Goal: Task Accomplishment & Management: Use online tool/utility

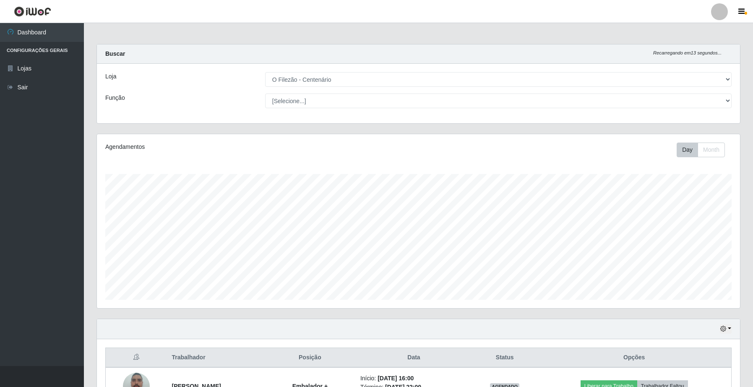
select select "203"
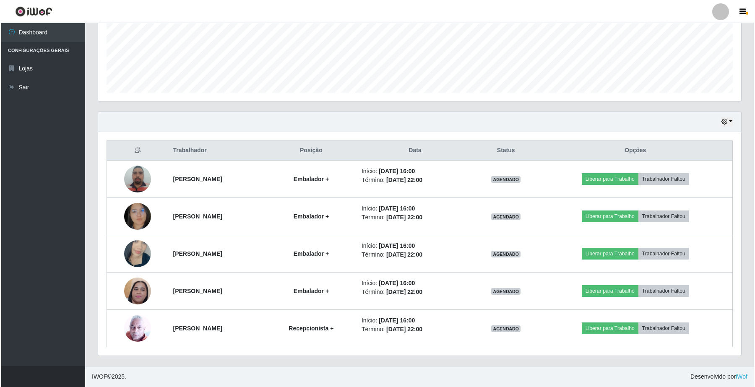
scroll to position [174, 643]
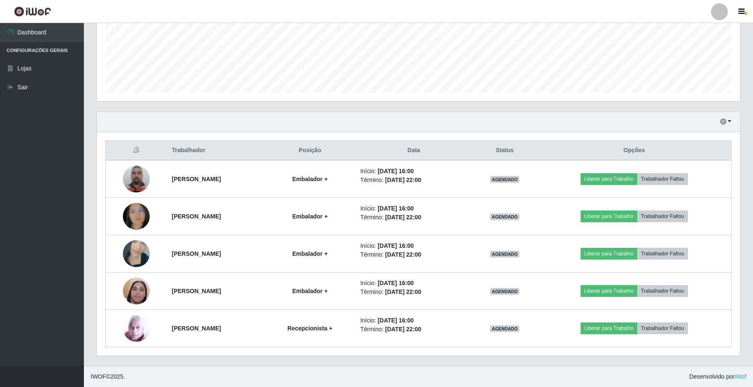
click at [439, 165] on td "Início: [DATE] 16:00 Término: [DATE] 22:00" at bounding box center [413, 179] width 117 height 38
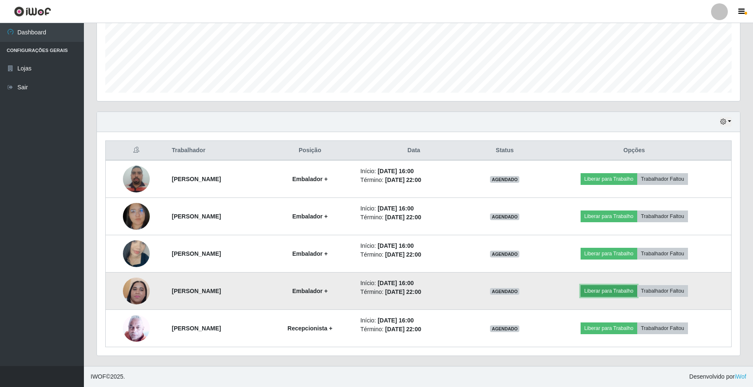
click at [632, 286] on button "Liberar para Trabalho" at bounding box center [609, 291] width 57 height 12
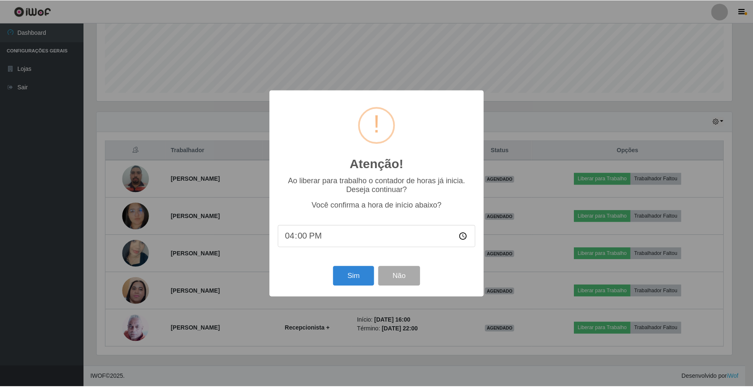
scroll to position [174, 637]
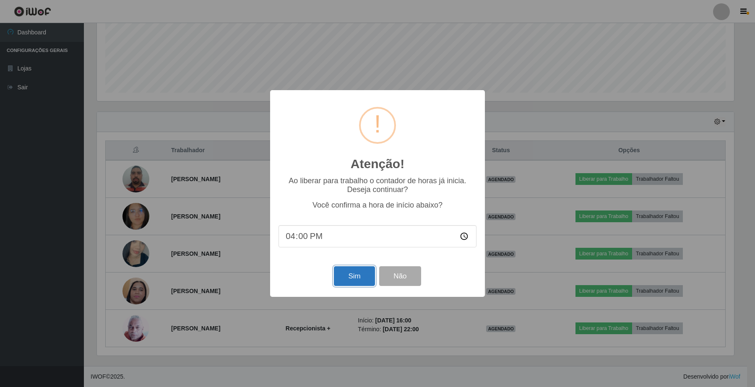
click at [364, 271] on button "Sim" at bounding box center [354, 276] width 41 height 20
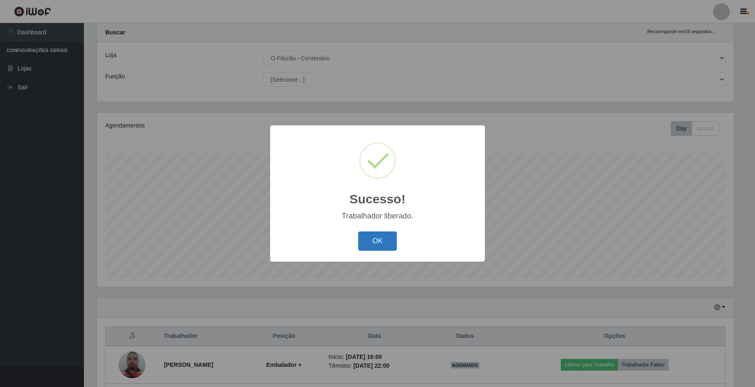
click at [375, 237] on button "OK" at bounding box center [377, 242] width 39 height 20
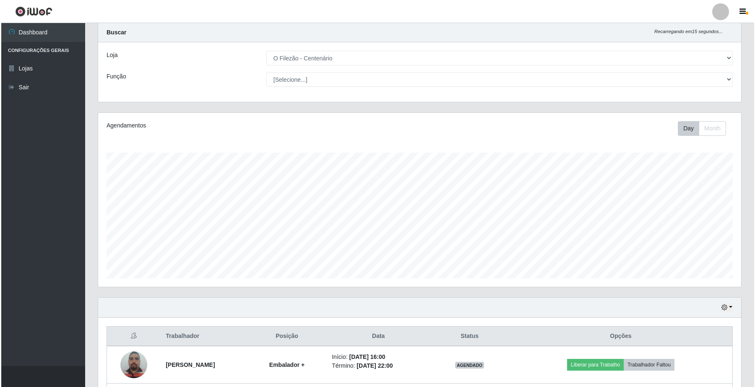
scroll to position [208, 0]
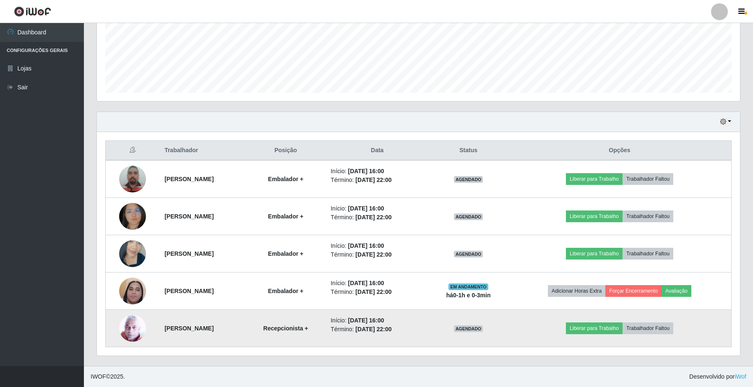
click at [604, 320] on td "Liberar para Trabalho Trabalhador Faltou" at bounding box center [620, 328] width 224 height 37
click at [598, 329] on button "Liberar para Trabalho" at bounding box center [594, 329] width 57 height 12
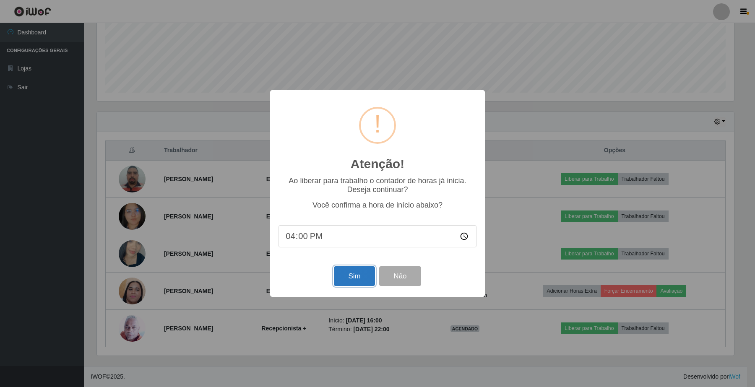
click at [359, 286] on button "Sim" at bounding box center [354, 276] width 41 height 20
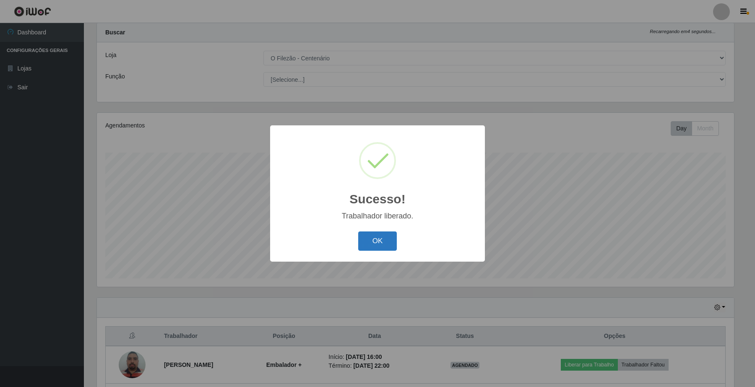
click at [376, 237] on button "OK" at bounding box center [377, 242] width 39 height 20
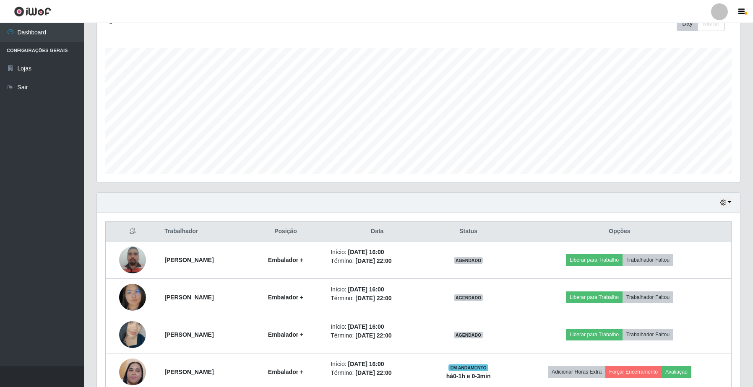
scroll to position [208, 0]
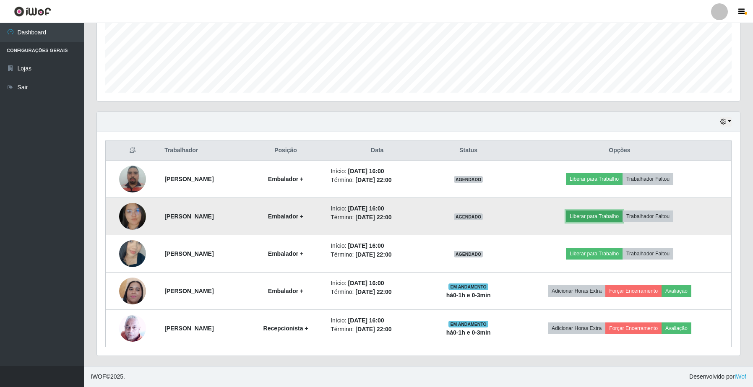
click at [599, 217] on button "Liberar para Trabalho" at bounding box center [594, 217] width 57 height 12
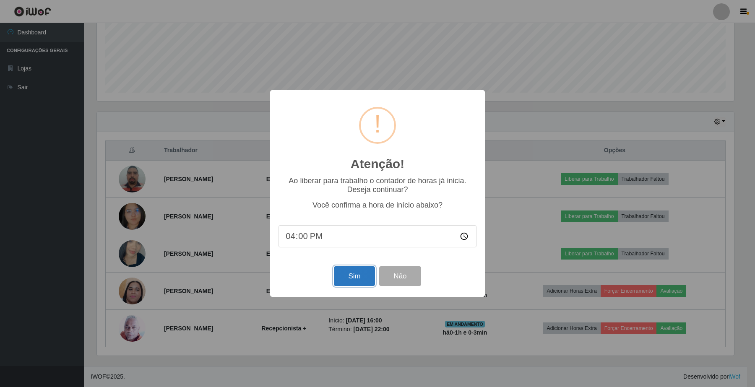
click at [370, 282] on button "Sim" at bounding box center [354, 276] width 41 height 20
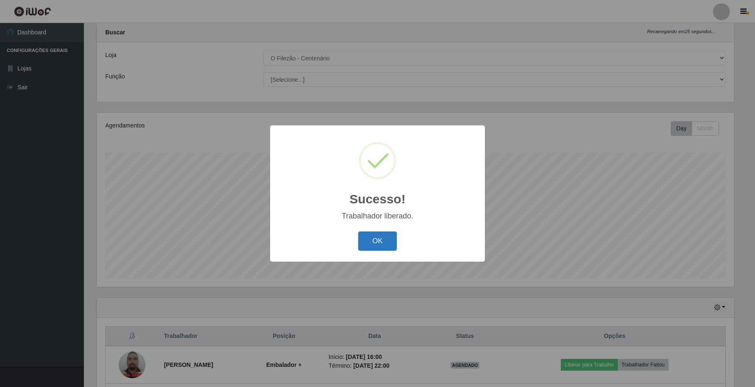
click at [378, 237] on button "OK" at bounding box center [377, 242] width 39 height 20
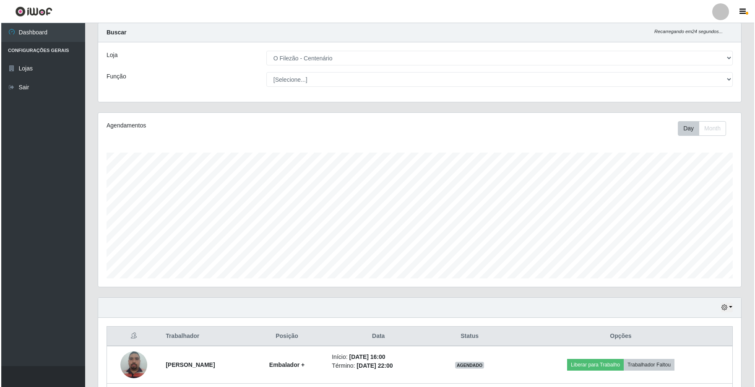
scroll to position [208, 0]
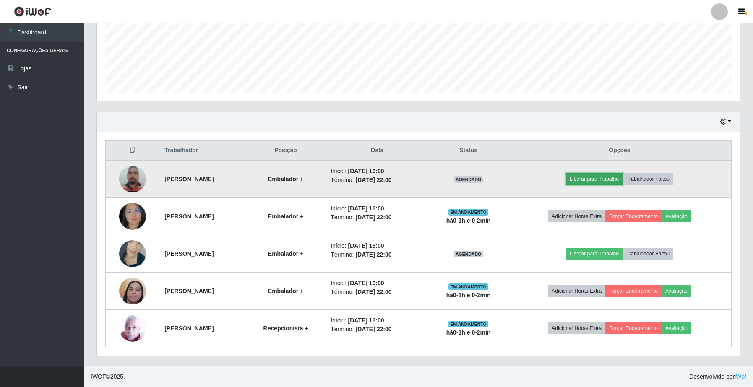
click at [612, 175] on button "Liberar para Trabalho" at bounding box center [594, 179] width 57 height 12
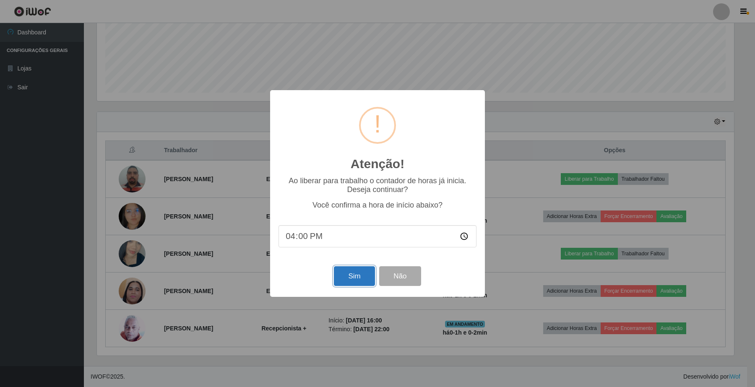
click at [350, 278] on button "Sim" at bounding box center [354, 276] width 41 height 20
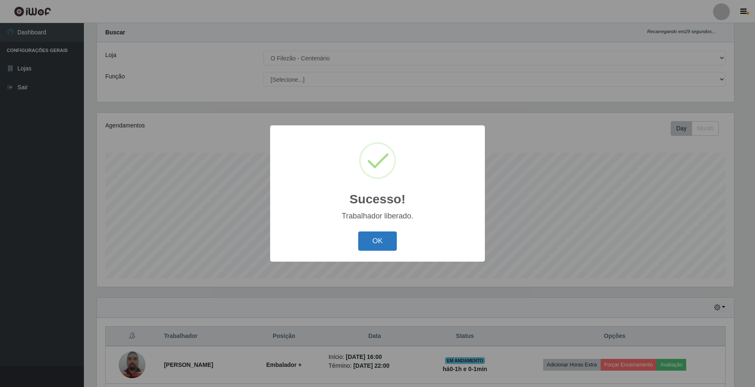
click at [384, 242] on button "OK" at bounding box center [377, 242] width 39 height 20
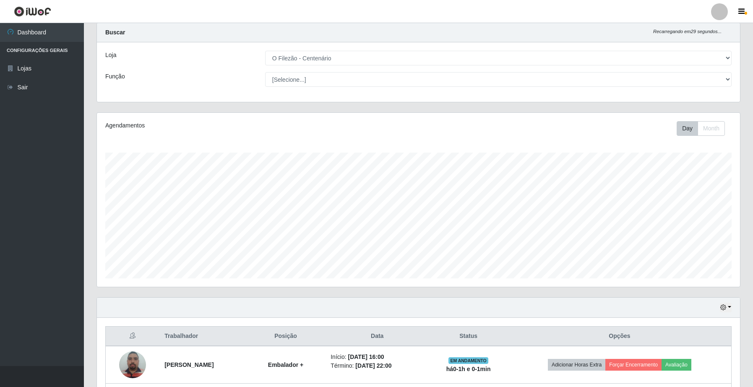
scroll to position [208, 0]
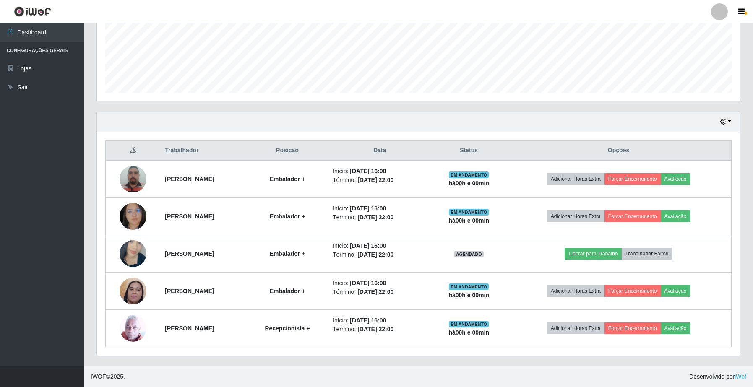
click at [301, 96] on div "Agendamentos Day Month 07/08 Agendamentos 12" at bounding box center [418, 14] width 643 height 174
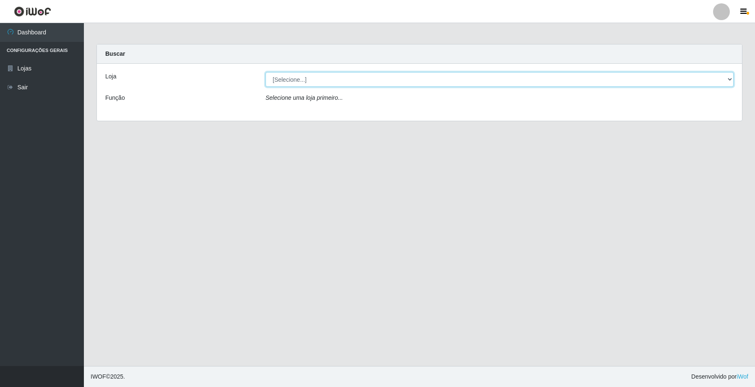
drag, startPoint x: 733, startPoint y: 74, endPoint x: 729, endPoint y: 78, distance: 5.6
click at [733, 74] on select "[Selecione...] O Filezão - Centenário" at bounding box center [500, 79] width 468 height 15
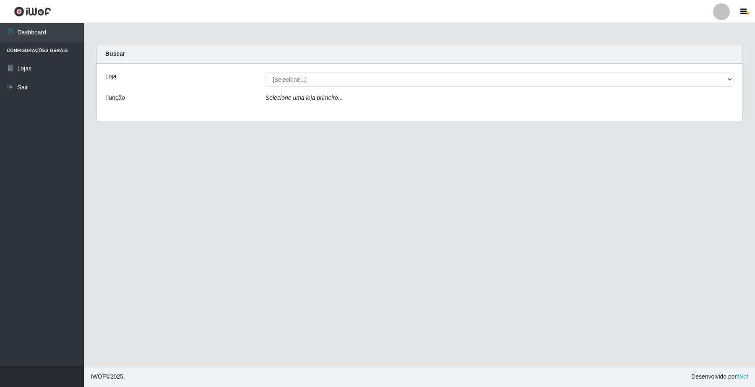
click at [685, 119] on div "Loja [Selecione...] O Filezão - Centenário Função Selecione uma loja primeiro..." at bounding box center [419, 92] width 645 height 57
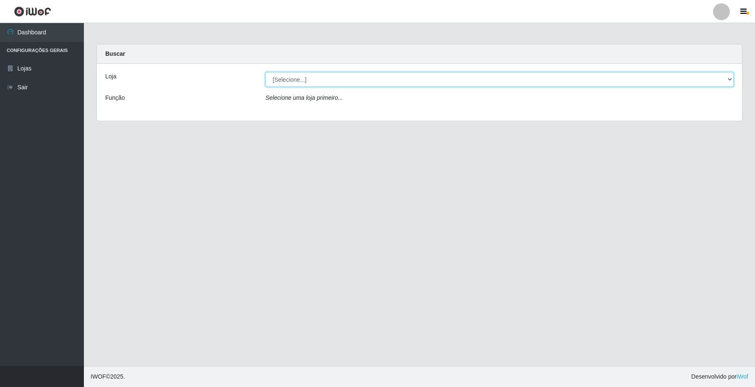
click at [729, 80] on select "[Selecione...] O Filezão - Centenário" at bounding box center [500, 79] width 468 height 15
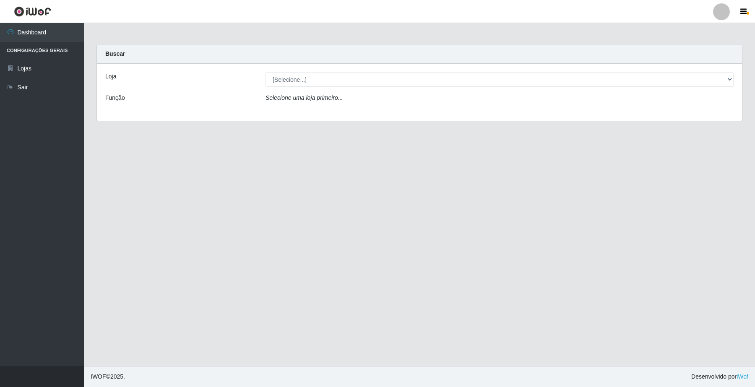
click at [716, 113] on div "Loja [Selecione...] O Filezão - Centenário Função Selecione uma loja primeiro..." at bounding box center [419, 92] width 645 height 57
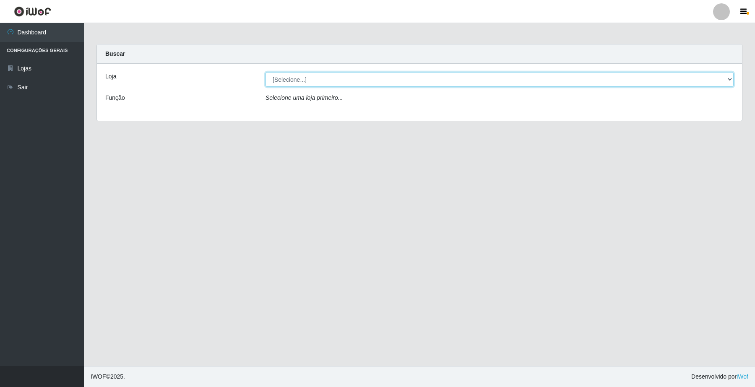
click at [732, 78] on select "[Selecione...] O Filezão - Centenário" at bounding box center [500, 79] width 468 height 15
select select "203"
click at [266, 72] on select "[Selecione...] O Filezão - Centenário" at bounding box center [500, 79] width 468 height 15
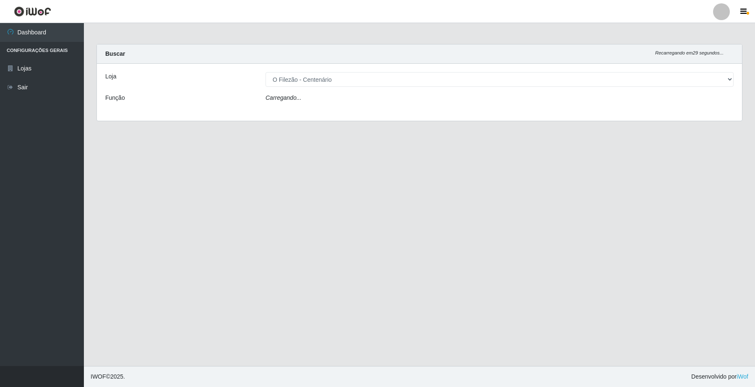
click at [670, 220] on main "Carregando... Buscar Recarregando em 29 segundos... Loja [Selecione...] O Filez…" at bounding box center [419, 194] width 671 height 343
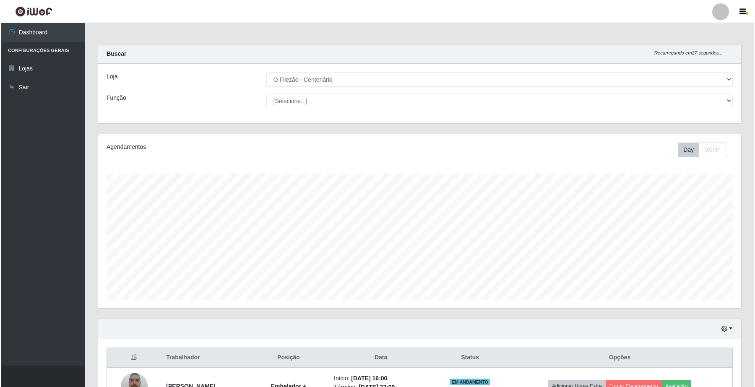
scroll to position [208, 0]
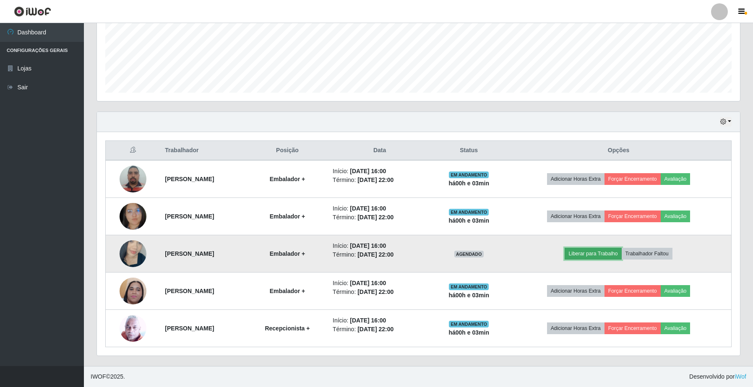
click at [605, 253] on button "Liberar para Trabalho" at bounding box center [593, 254] width 57 height 12
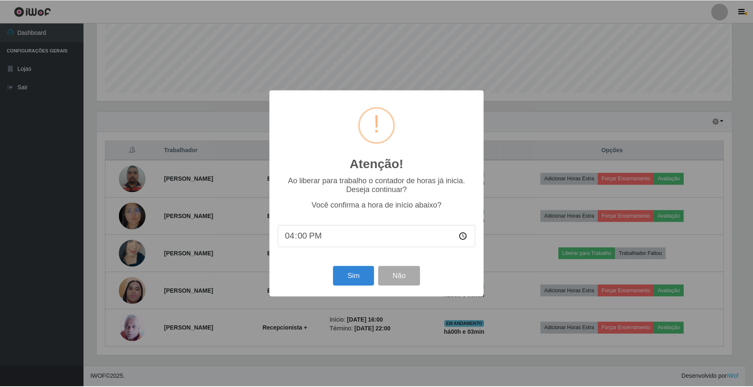
scroll to position [174, 637]
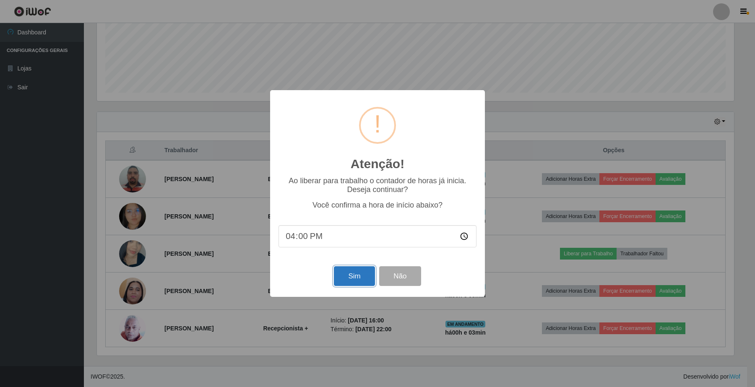
click at [363, 279] on button "Sim" at bounding box center [354, 276] width 41 height 20
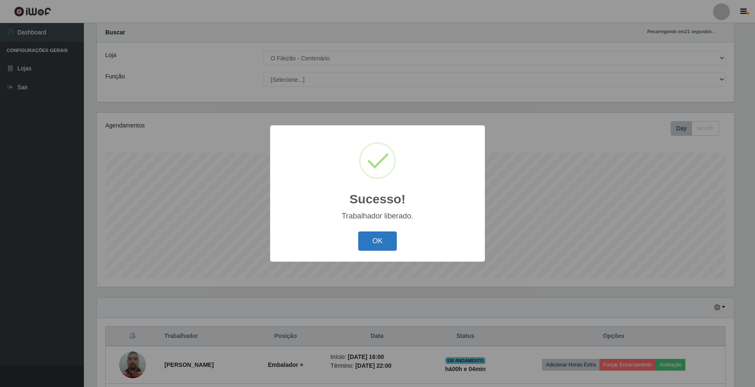
click at [372, 244] on button "OK" at bounding box center [377, 242] width 39 height 20
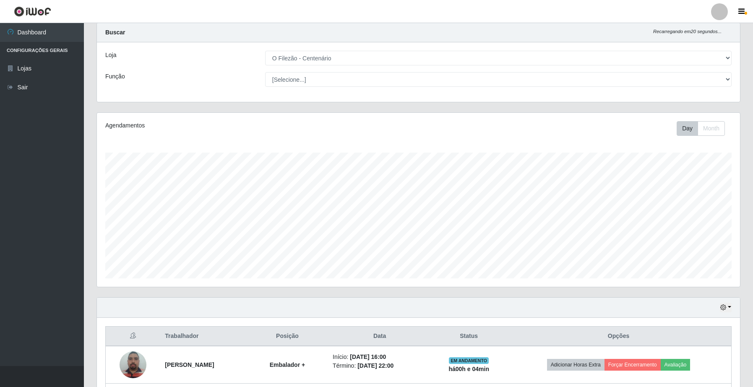
scroll to position [208, 0]
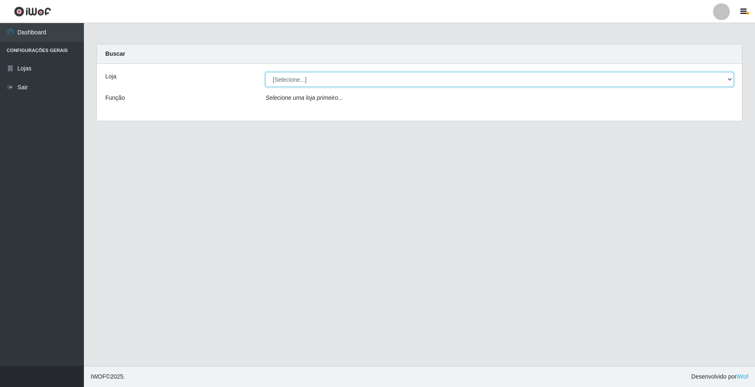
click at [729, 78] on select "[Selecione...] O Filezão - Centenário" at bounding box center [500, 79] width 468 height 15
select select "203"
click at [266, 72] on select "[Selecione...] O Filezão - Centenário" at bounding box center [500, 79] width 468 height 15
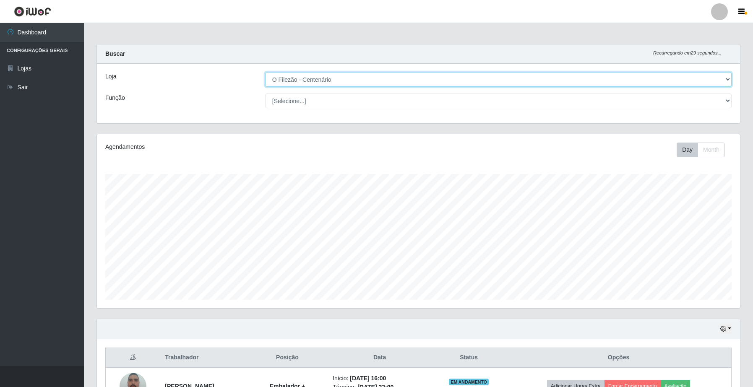
scroll to position [208, 0]
